Goal: Task Accomplishment & Management: Manage account settings

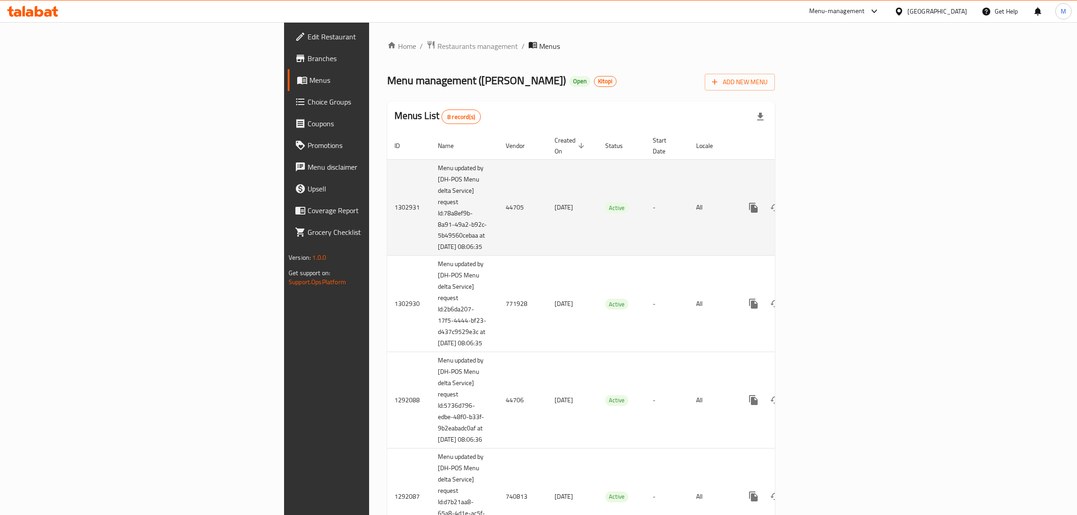
scroll to position [57, 0]
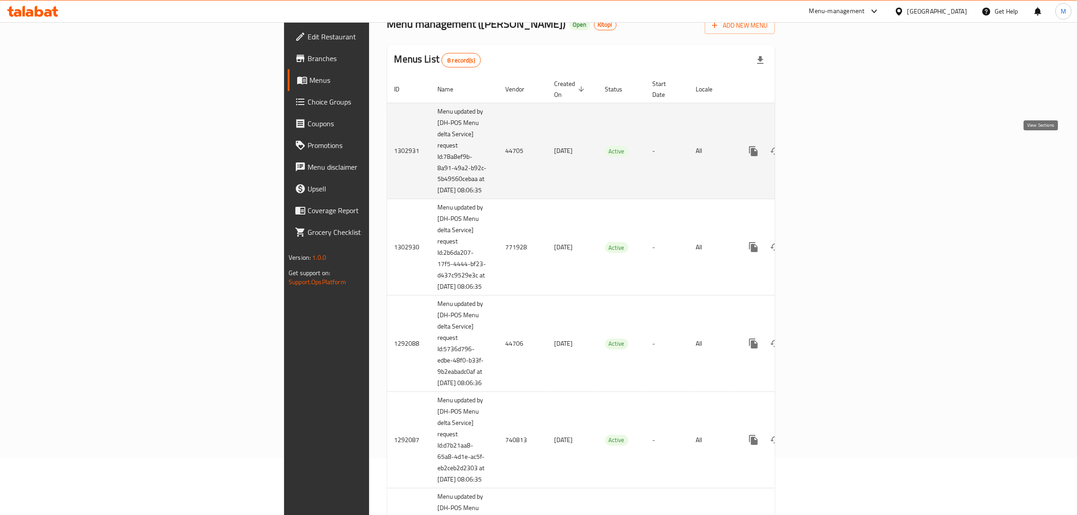
click at [824, 146] on icon "enhanced table" at bounding box center [818, 151] width 11 height 11
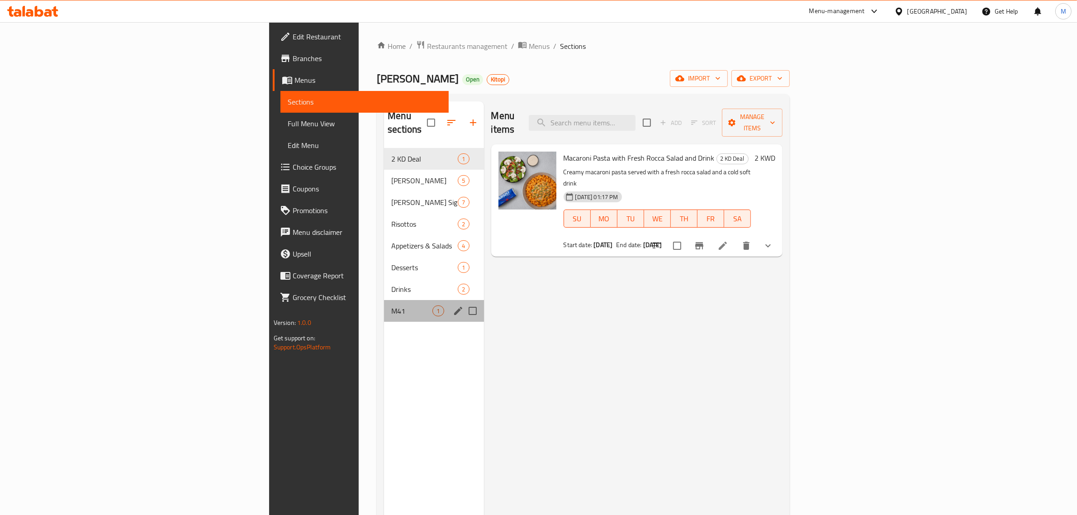
click at [384, 300] on div "M41 1" at bounding box center [433, 311] width 99 height 22
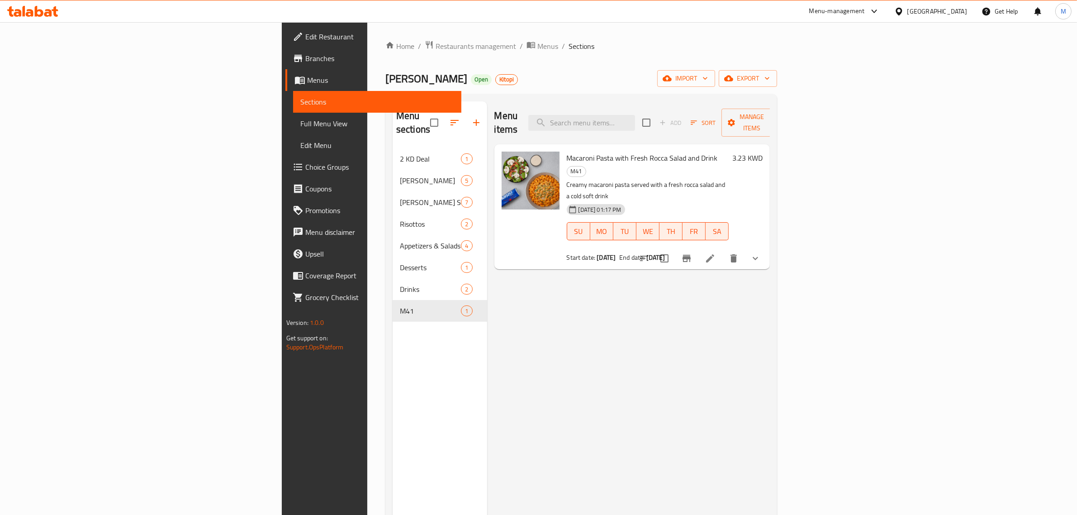
click at [757, 328] on div "Menu items Add Sort Manage items Macaroni Pasta with Fresh Rocca Salad and Drin…" at bounding box center [628, 358] width 283 height 515
click at [537, 43] on span "Menus" at bounding box center [547, 46] width 21 height 11
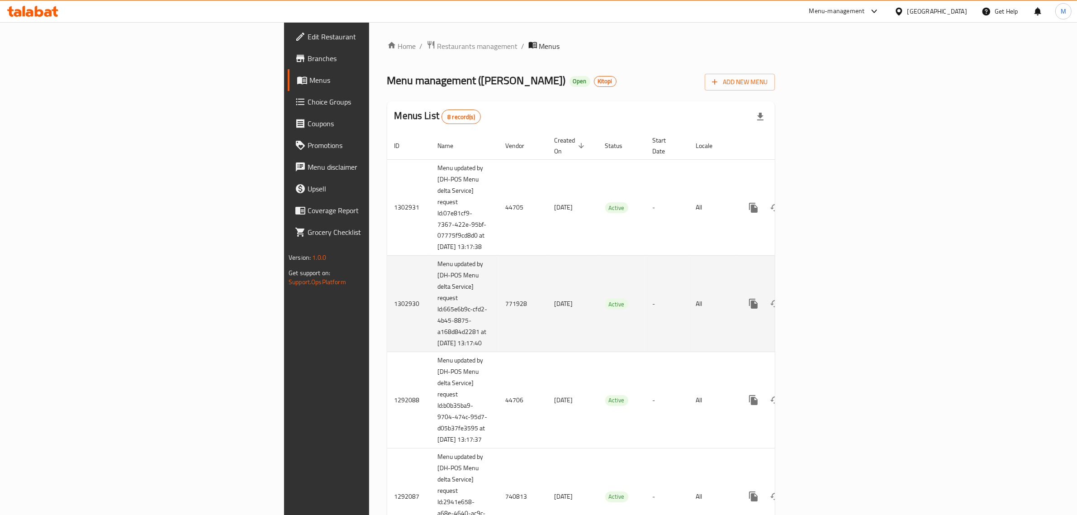
click at [645, 333] on td "Active" at bounding box center [621, 304] width 47 height 96
click at [824, 308] on icon "enhanced table" at bounding box center [818, 303] width 11 height 11
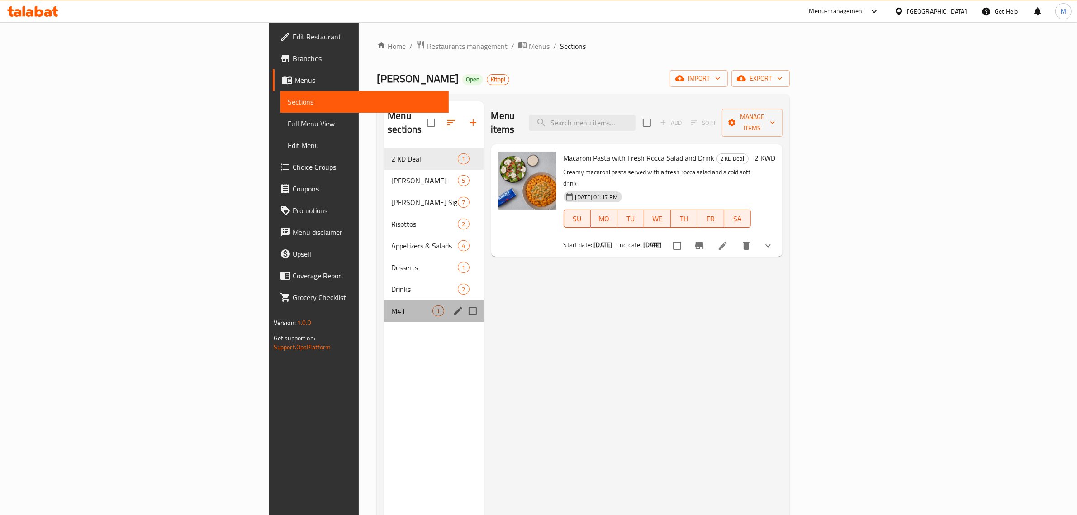
click at [384, 305] on div "M41 1" at bounding box center [433, 311] width 99 height 22
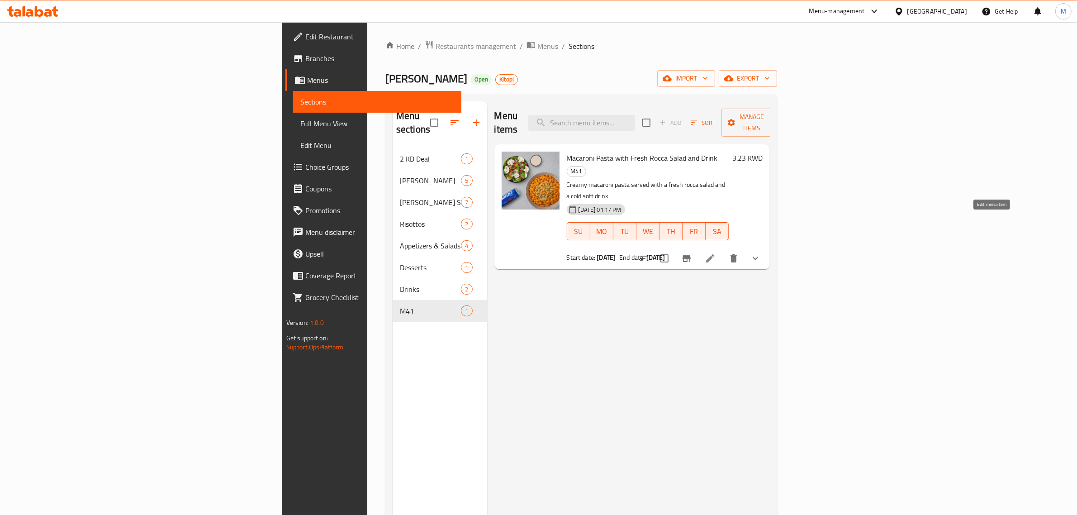
click at [715, 253] on icon at bounding box center [710, 258] width 11 height 11
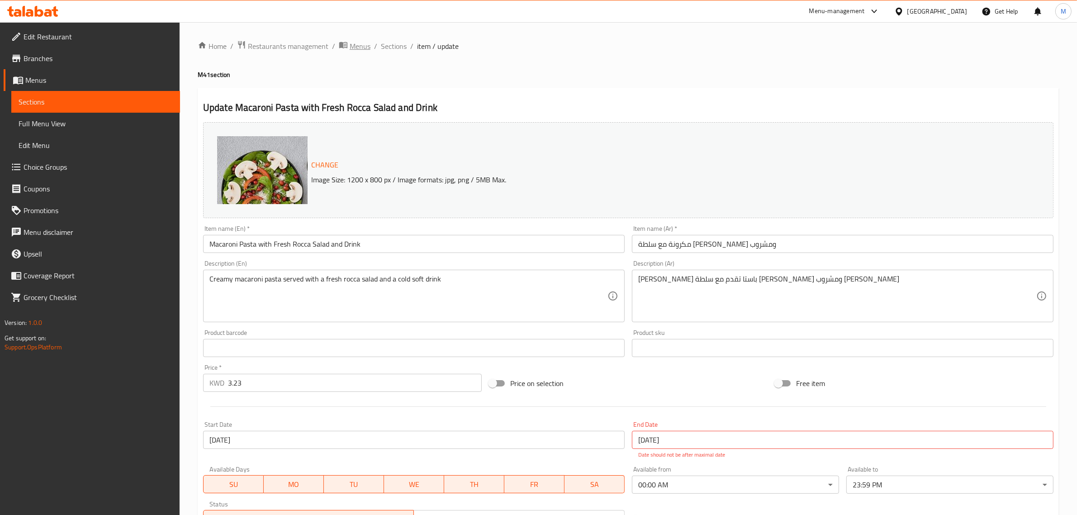
click at [363, 50] on span "Menus" at bounding box center [360, 46] width 21 height 11
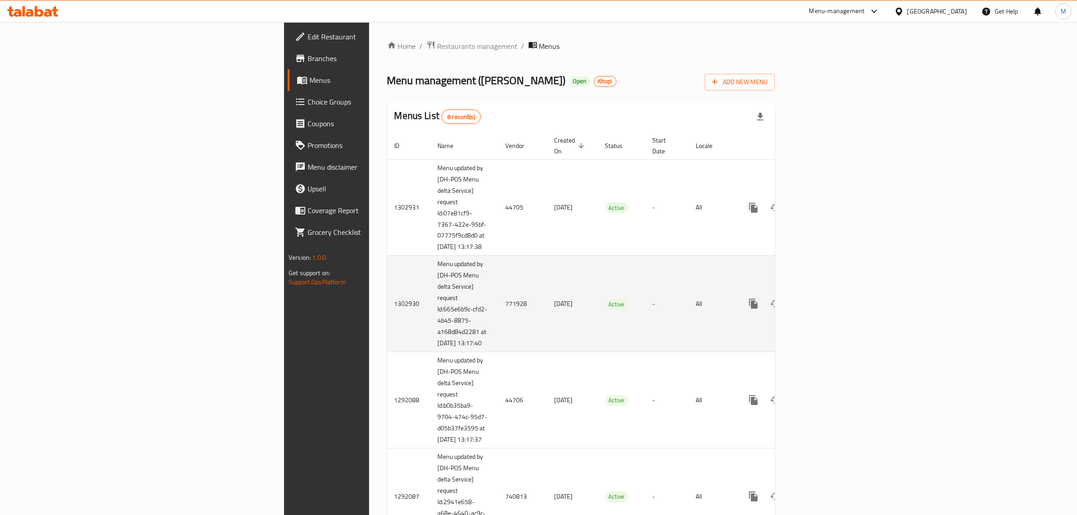
click at [645, 275] on td "Active" at bounding box center [621, 304] width 47 height 96
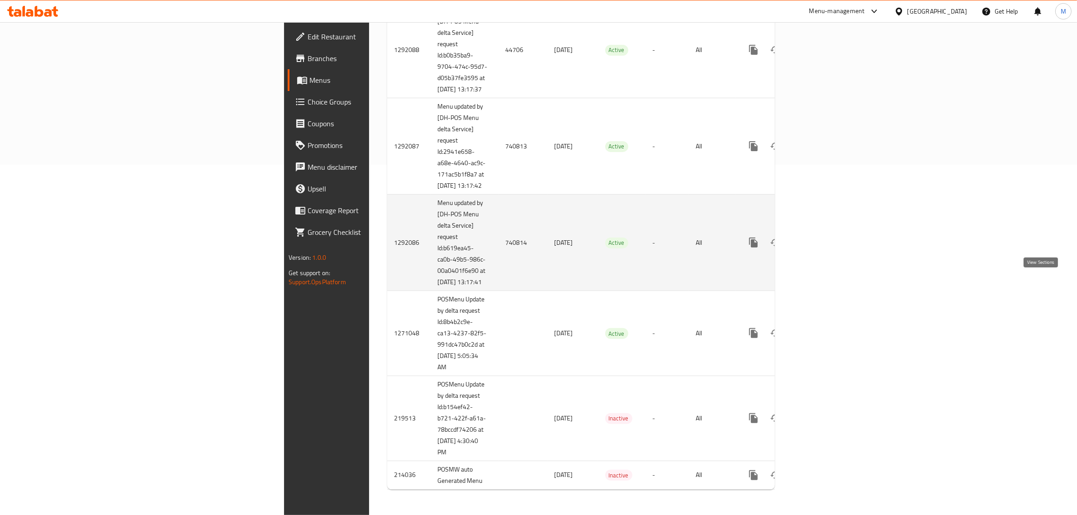
click at [824, 248] on icon "enhanced table" at bounding box center [818, 242] width 11 height 11
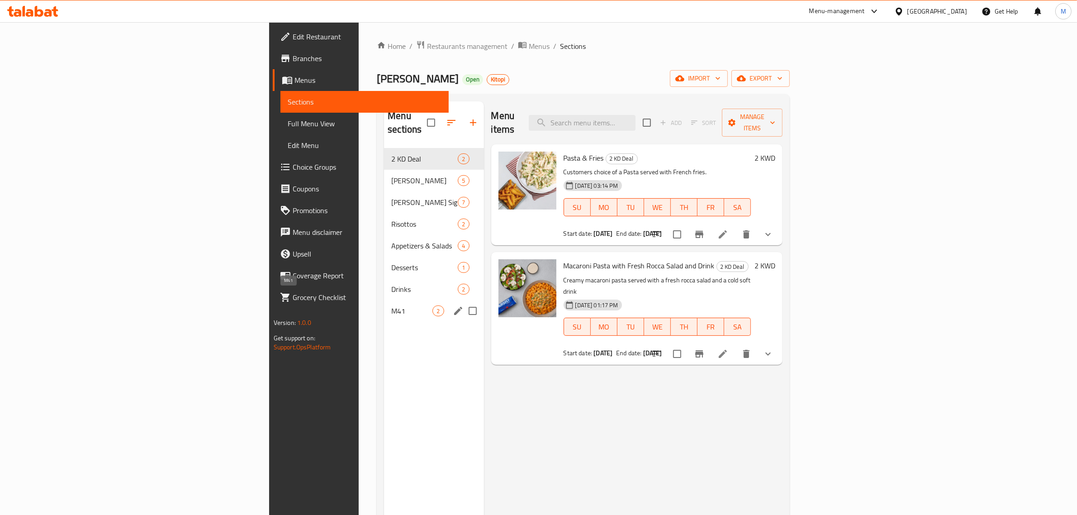
click at [391, 305] on span "M41" at bounding box center [411, 310] width 41 height 11
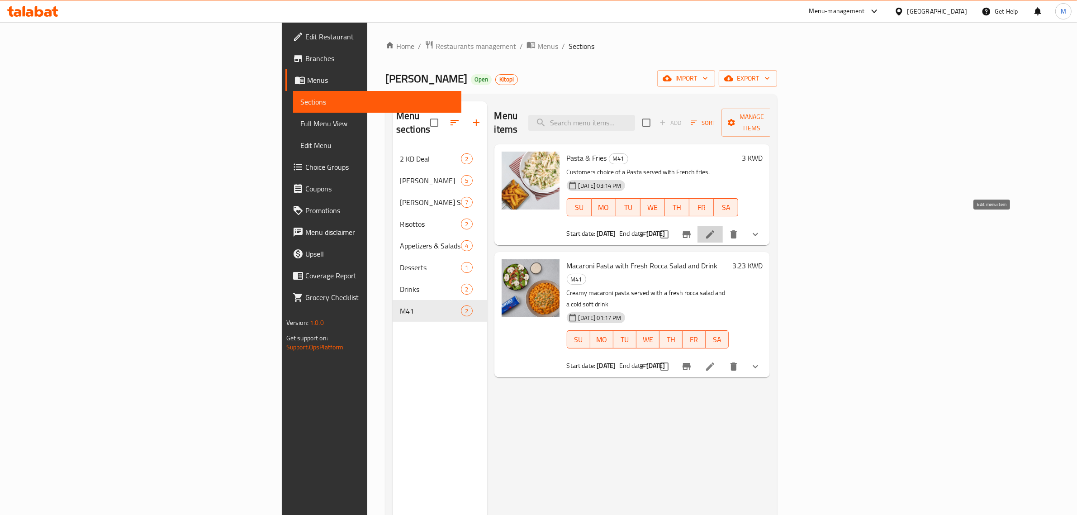
click at [714, 230] on icon at bounding box center [710, 234] width 8 height 8
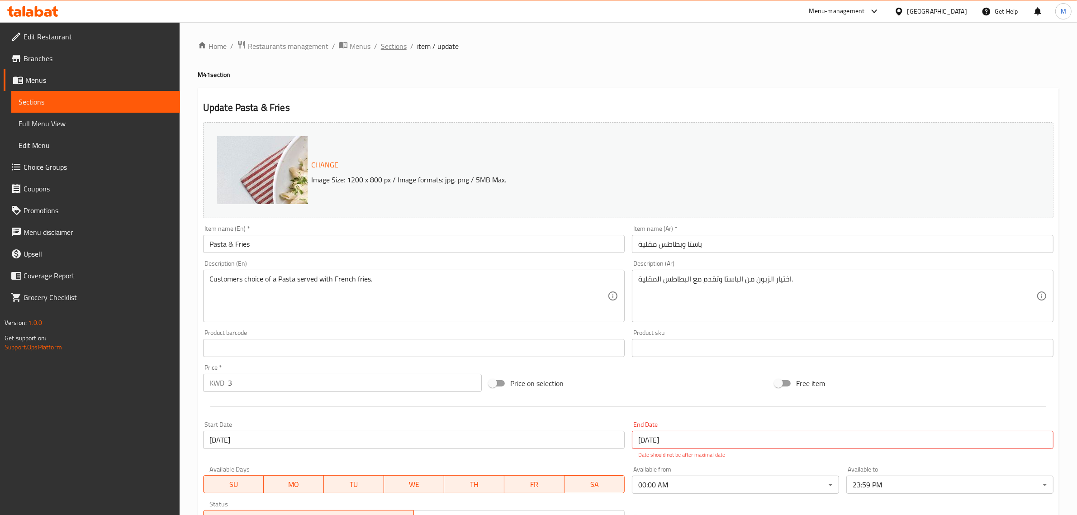
click at [392, 41] on span "Sections" at bounding box center [394, 46] width 26 height 11
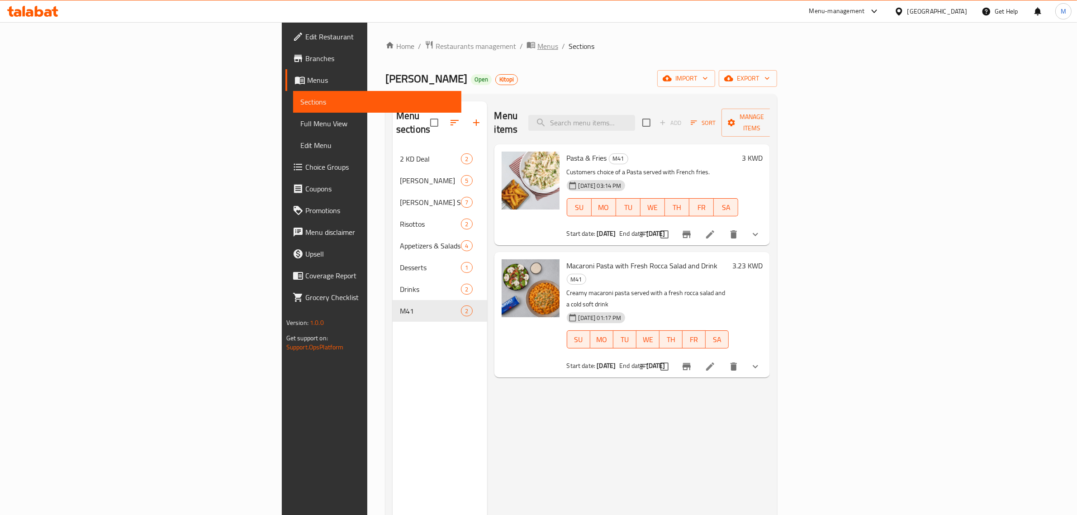
click at [526, 44] on icon "breadcrumb" at bounding box center [530, 44] width 9 height 9
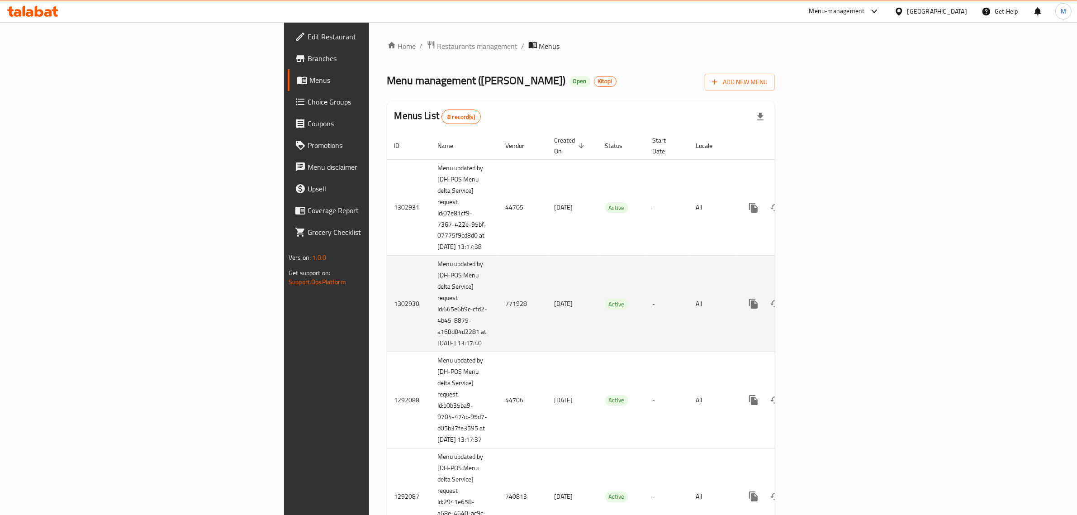
click at [612, 275] on td "Active" at bounding box center [621, 304] width 47 height 96
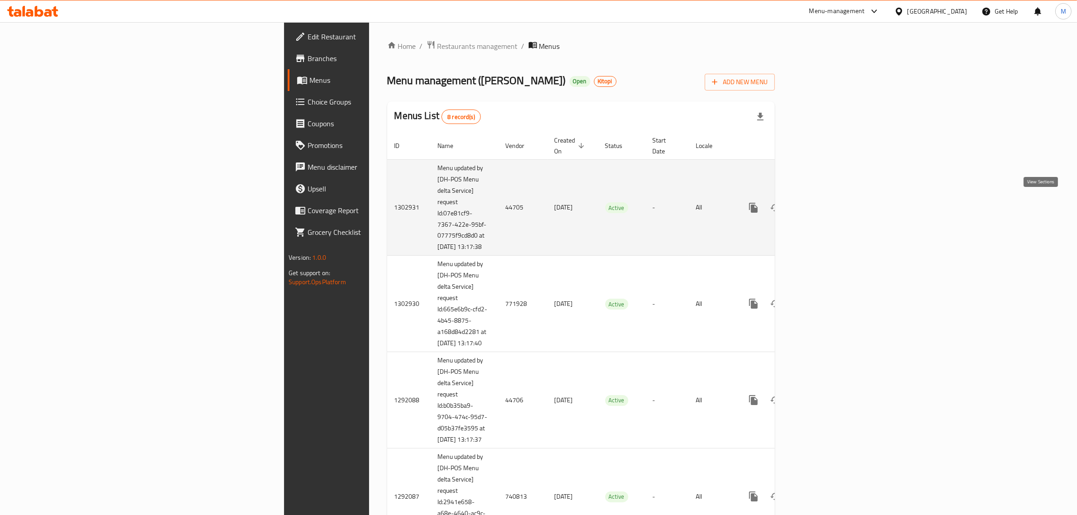
click at [824, 202] on icon "enhanced table" at bounding box center [818, 207] width 11 height 11
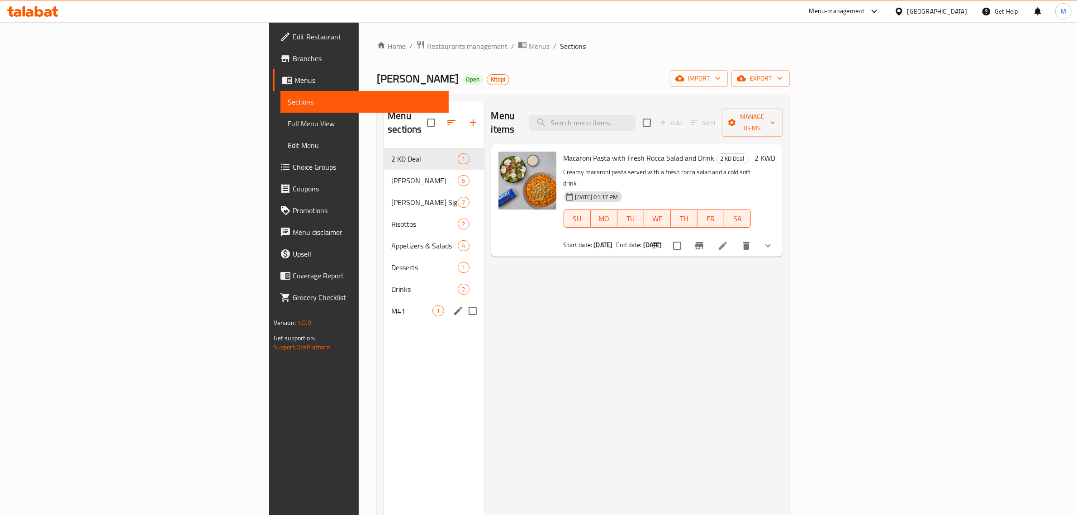
click at [384, 300] on div "M41 1" at bounding box center [433, 311] width 99 height 22
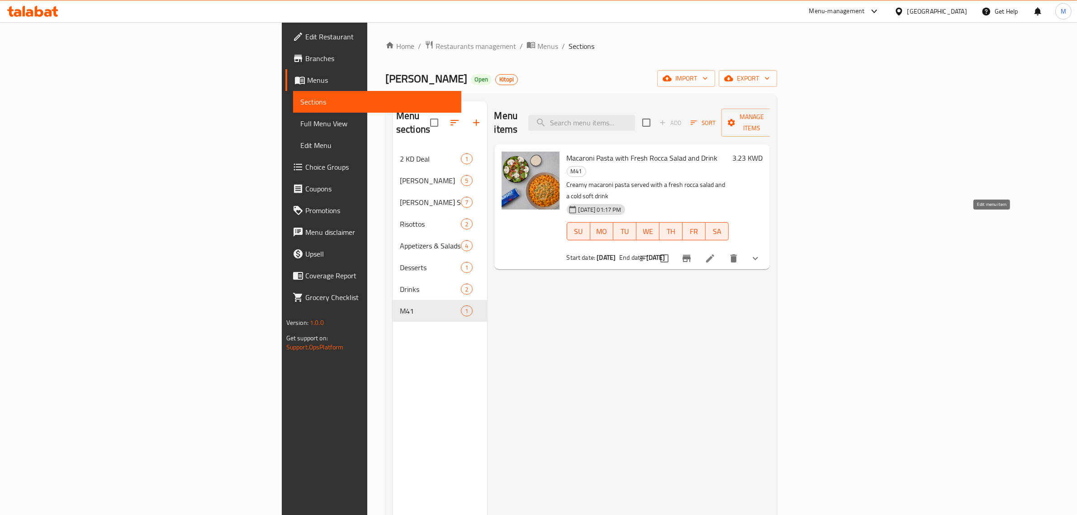
click at [715, 253] on icon at bounding box center [710, 258] width 11 height 11
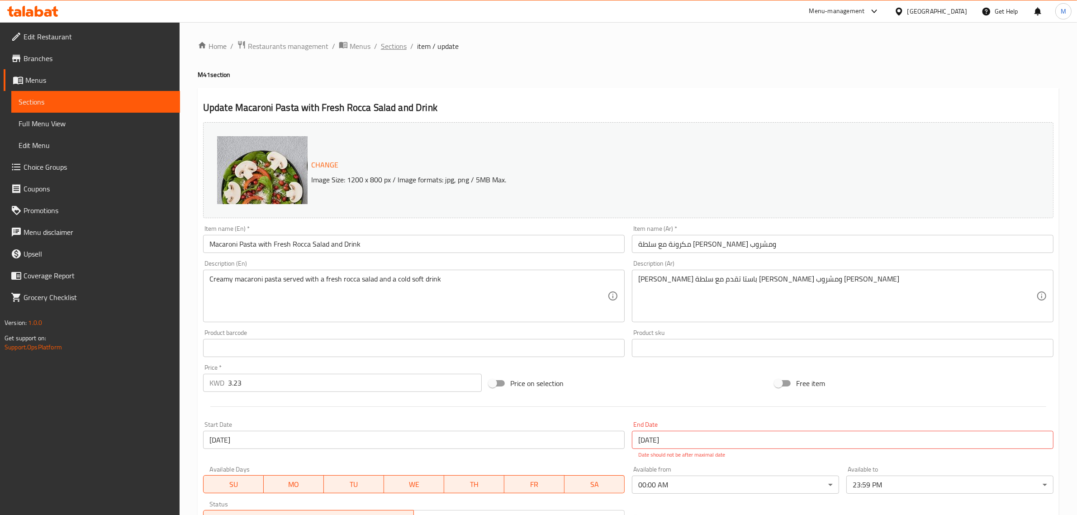
click at [399, 49] on span "Sections" at bounding box center [394, 46] width 26 height 11
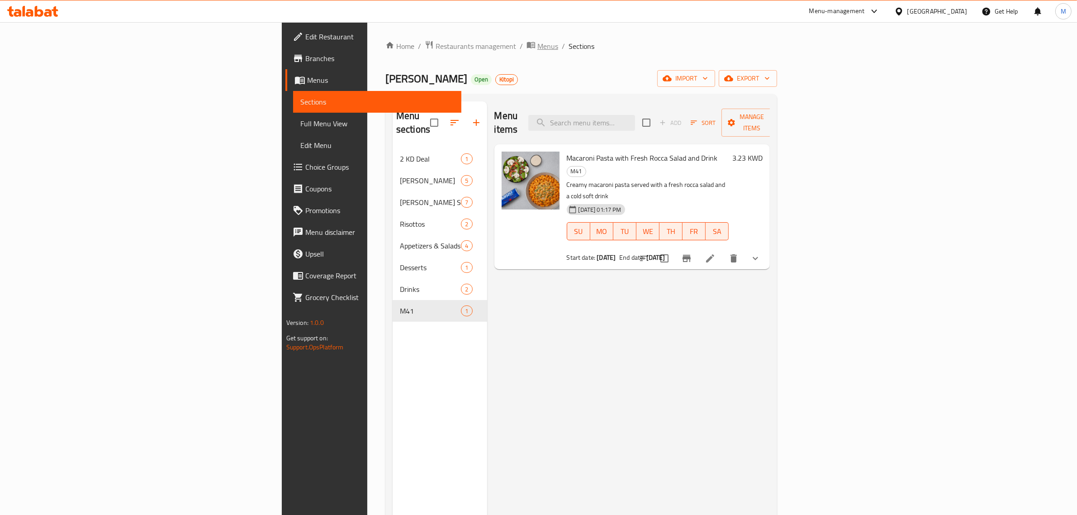
click at [537, 47] on span "Menus" at bounding box center [547, 46] width 21 height 11
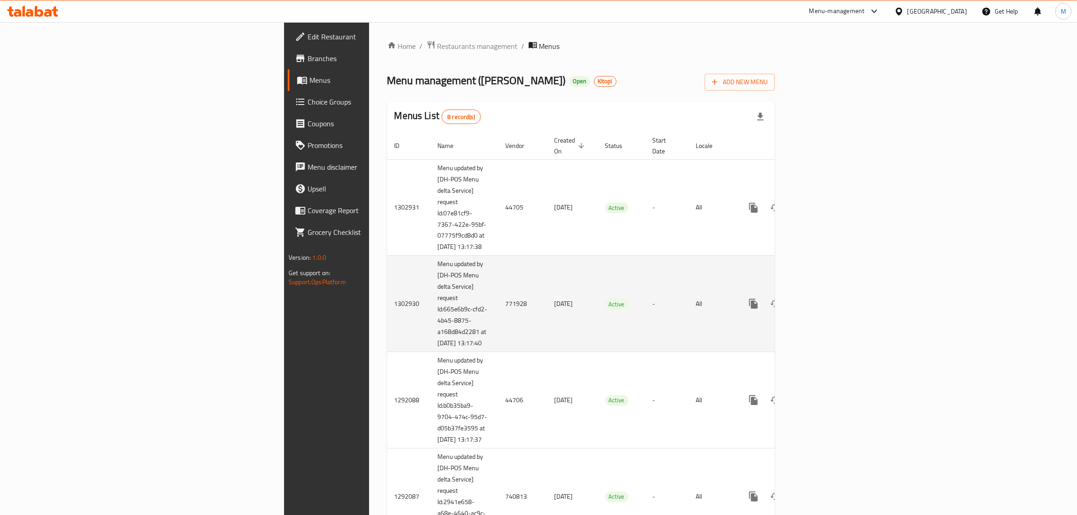
click at [547, 326] on td "28/07/2025" at bounding box center [572, 304] width 51 height 96
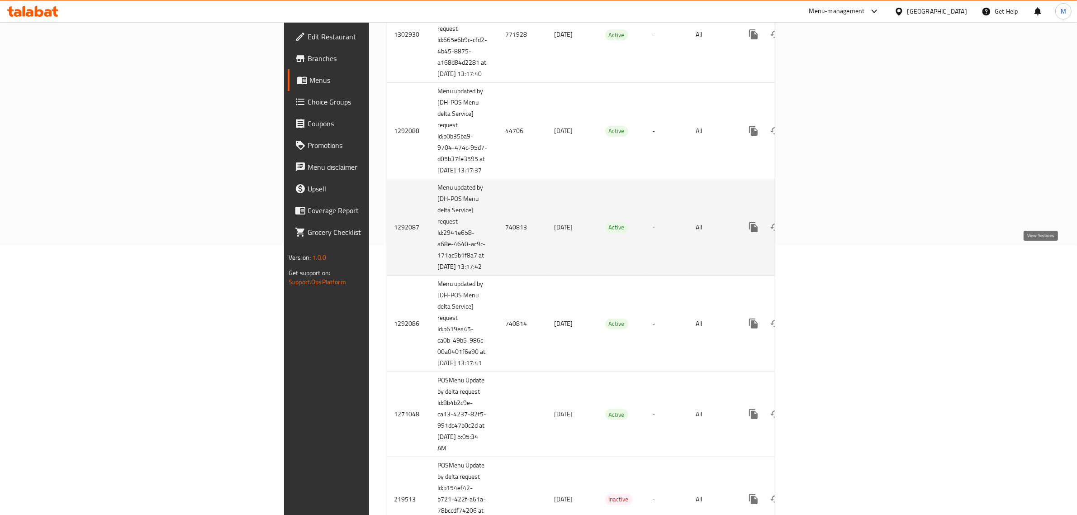
click at [829, 238] on link "enhanced table" at bounding box center [819, 227] width 22 height 22
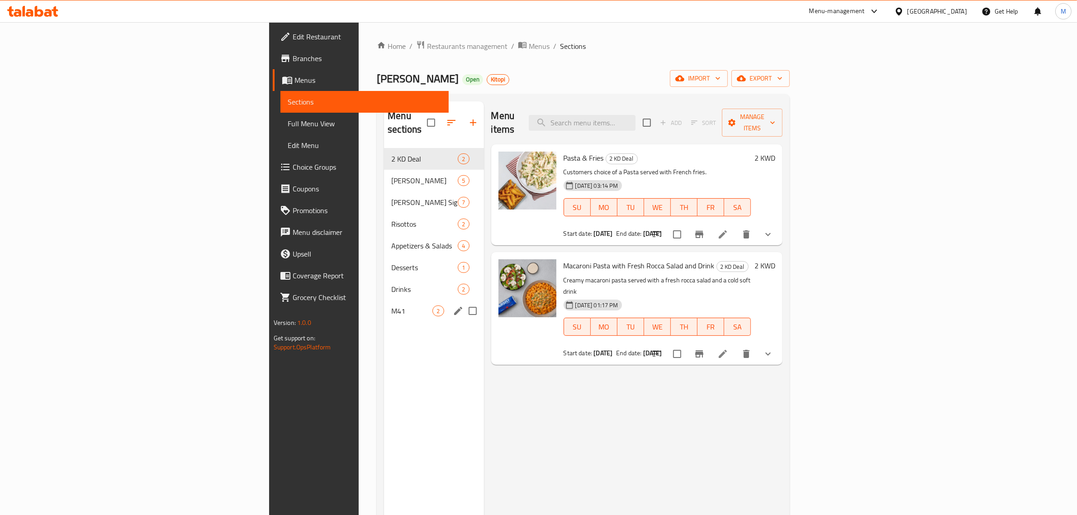
click at [391, 305] on span "M41" at bounding box center [411, 310] width 41 height 11
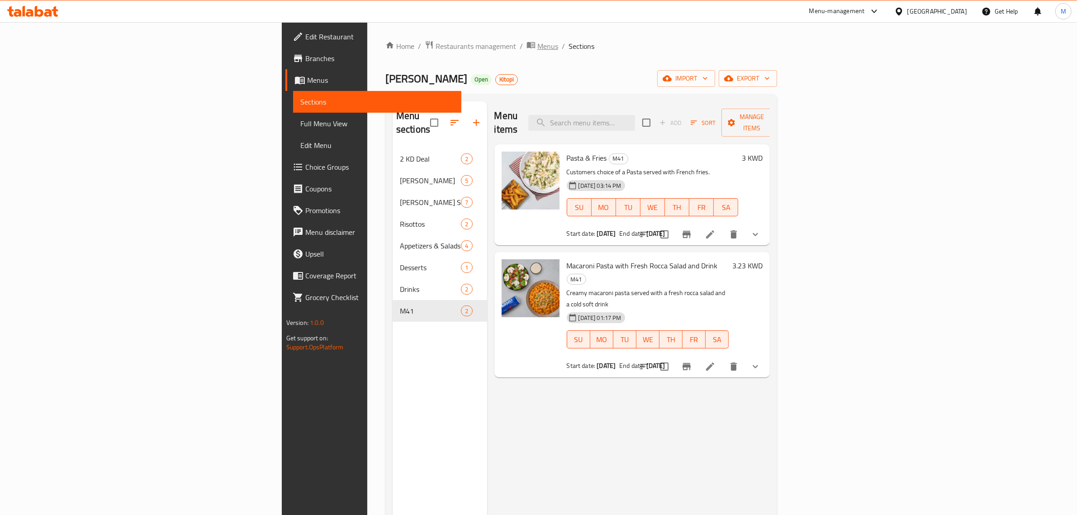
click at [537, 41] on span "Menus" at bounding box center [547, 46] width 21 height 11
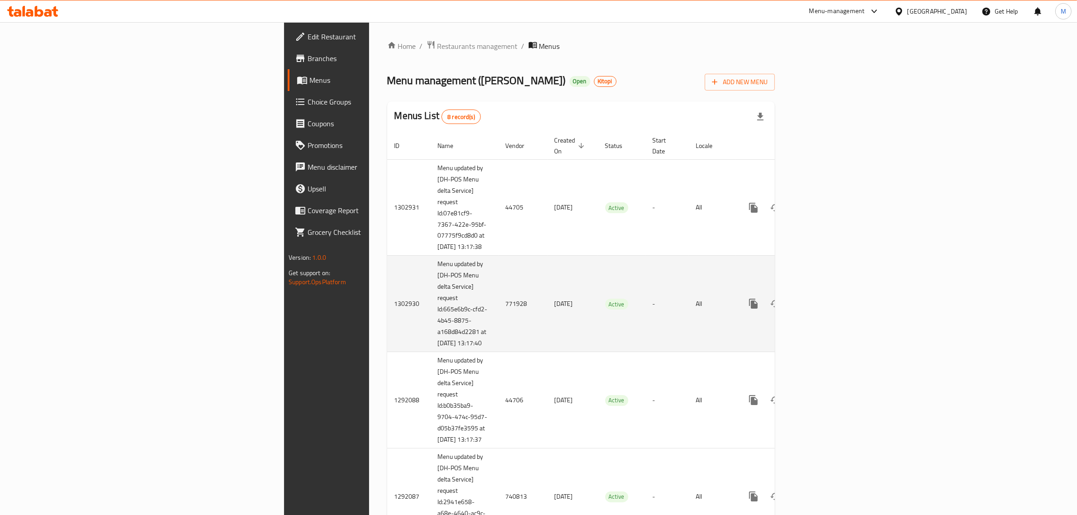
click at [630, 346] on td "Active" at bounding box center [621, 304] width 47 height 96
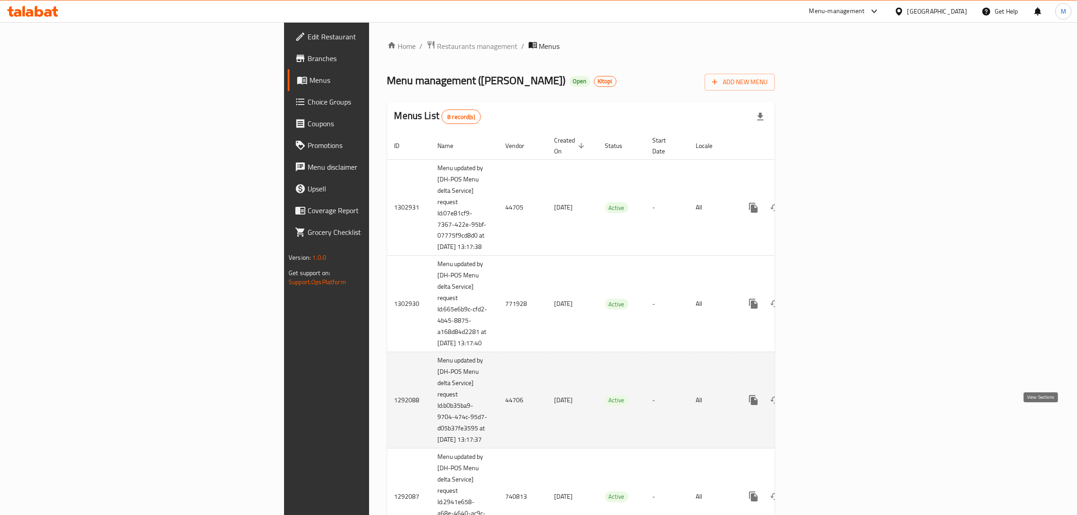
click at [824, 405] on icon "enhanced table" at bounding box center [818, 399] width 11 height 11
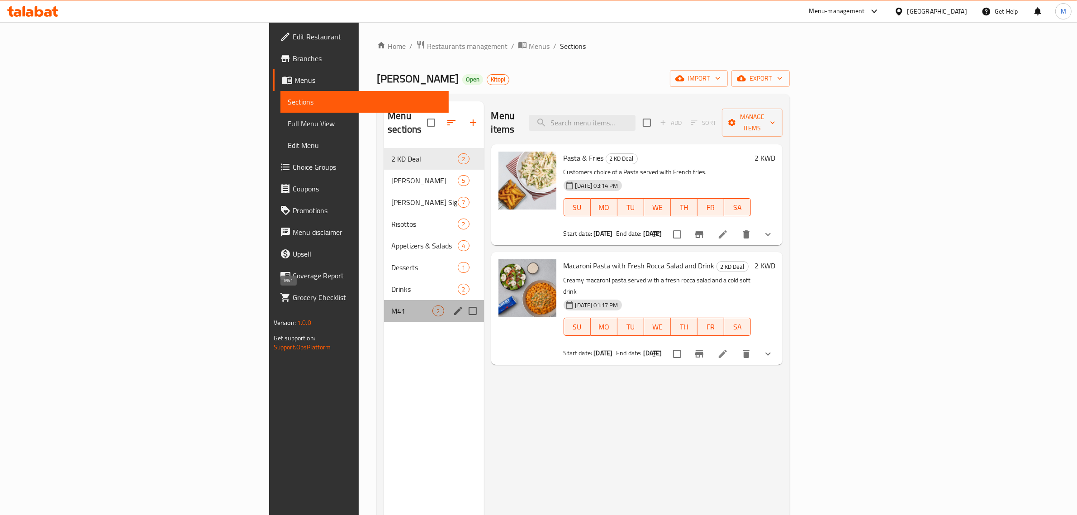
click at [391, 305] on span "M41" at bounding box center [411, 310] width 41 height 11
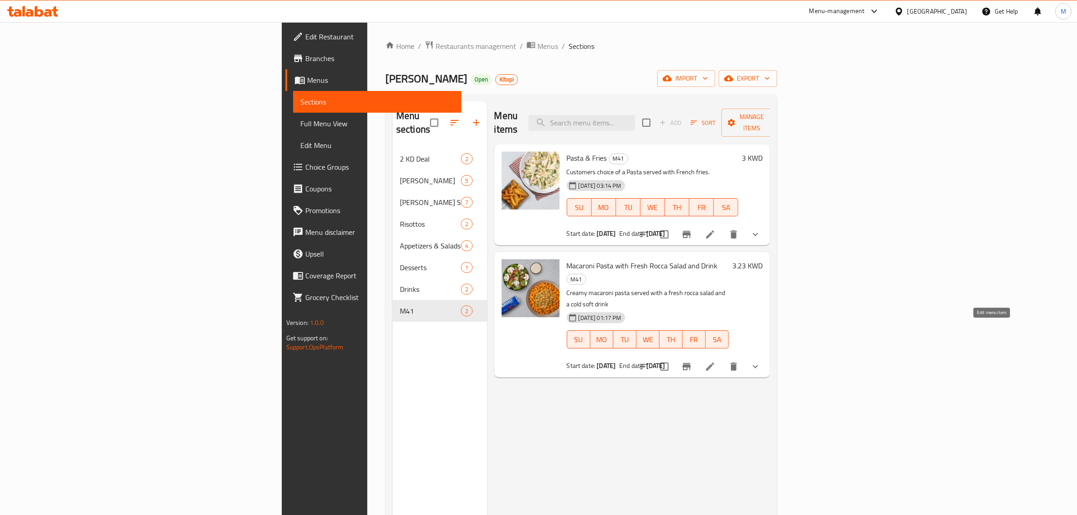
click at [715, 361] on icon at bounding box center [710, 366] width 11 height 11
